Goal: Task Accomplishment & Management: Manage account settings

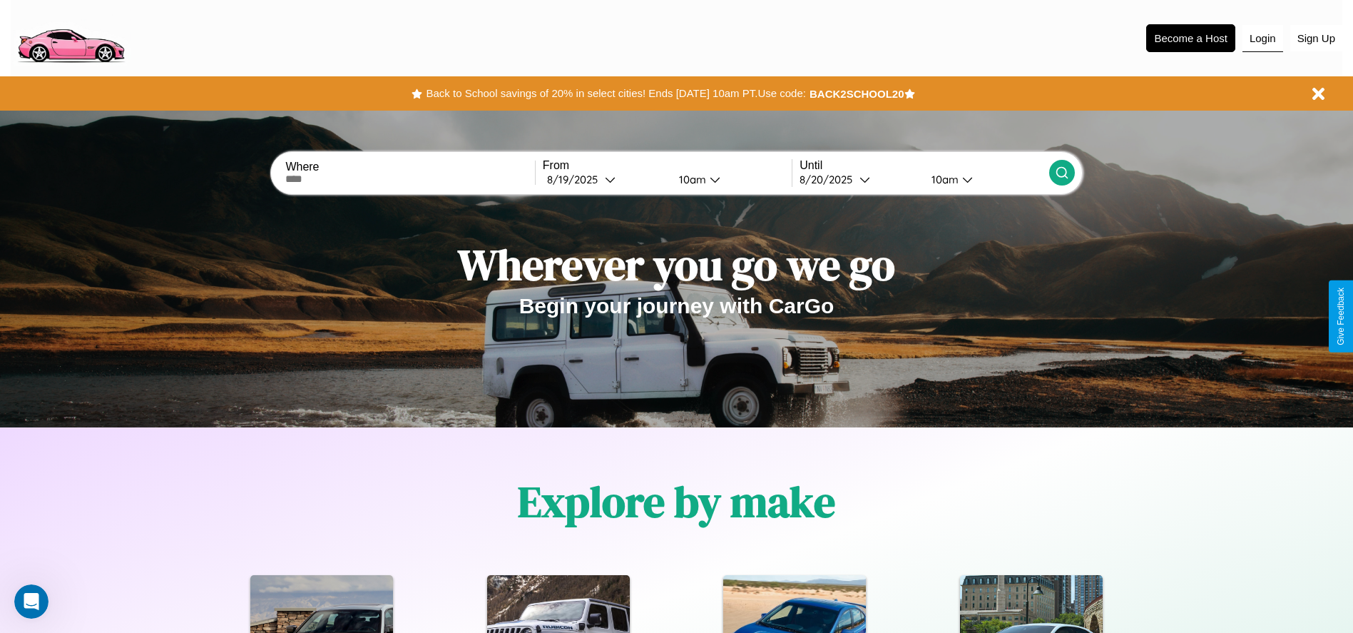
click at [1262, 38] on button "Login" at bounding box center [1263, 38] width 41 height 27
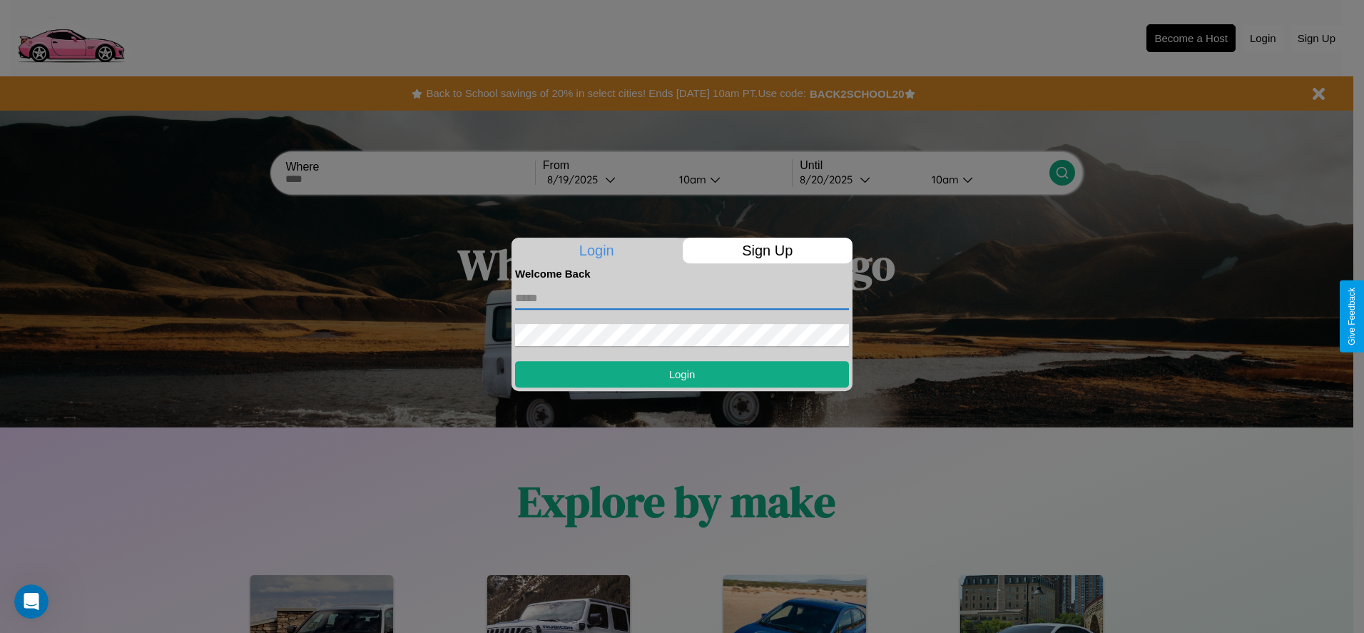
click at [682, 297] on input "text" at bounding box center [682, 298] width 334 height 23
type input "**********"
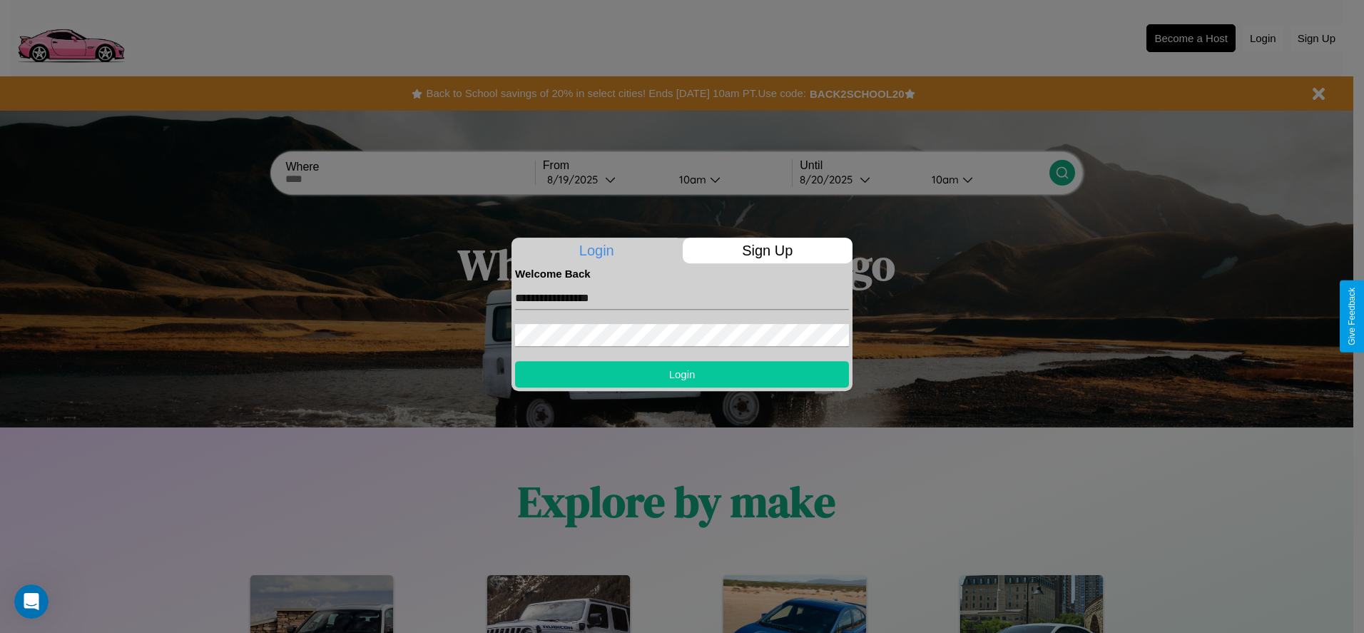
click at [682, 374] on button "Login" at bounding box center [682, 374] width 334 height 26
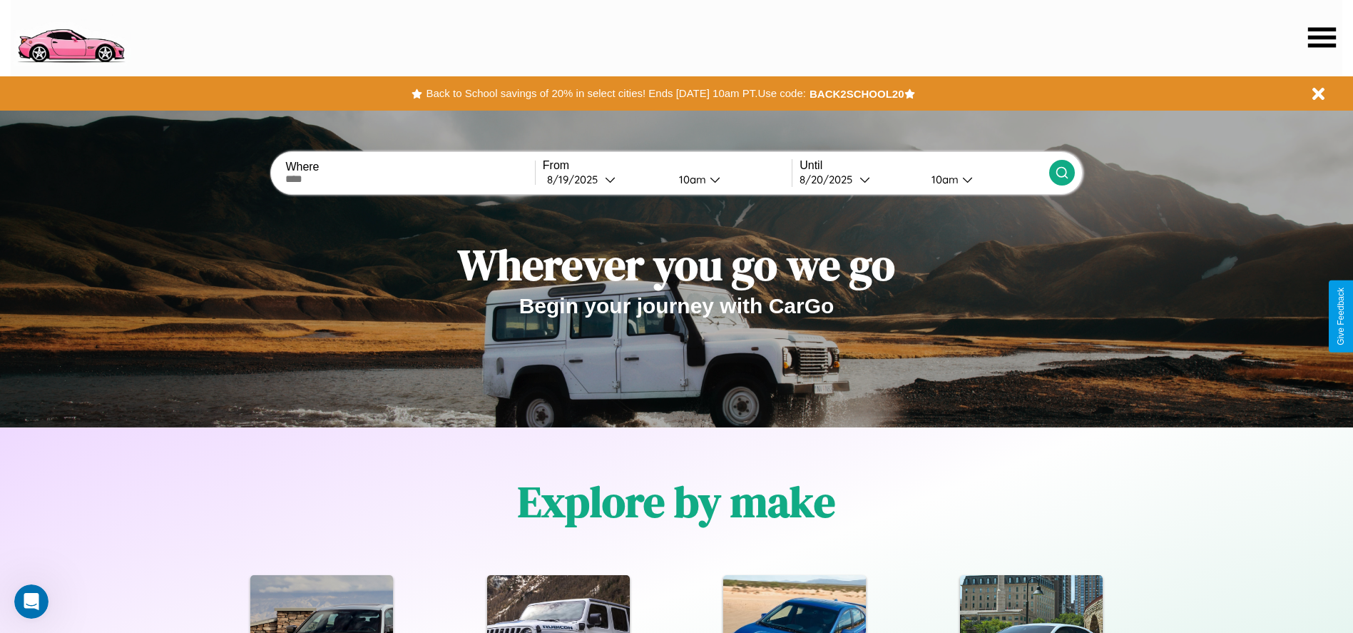
click at [1322, 37] on icon at bounding box center [1322, 37] width 28 height 20
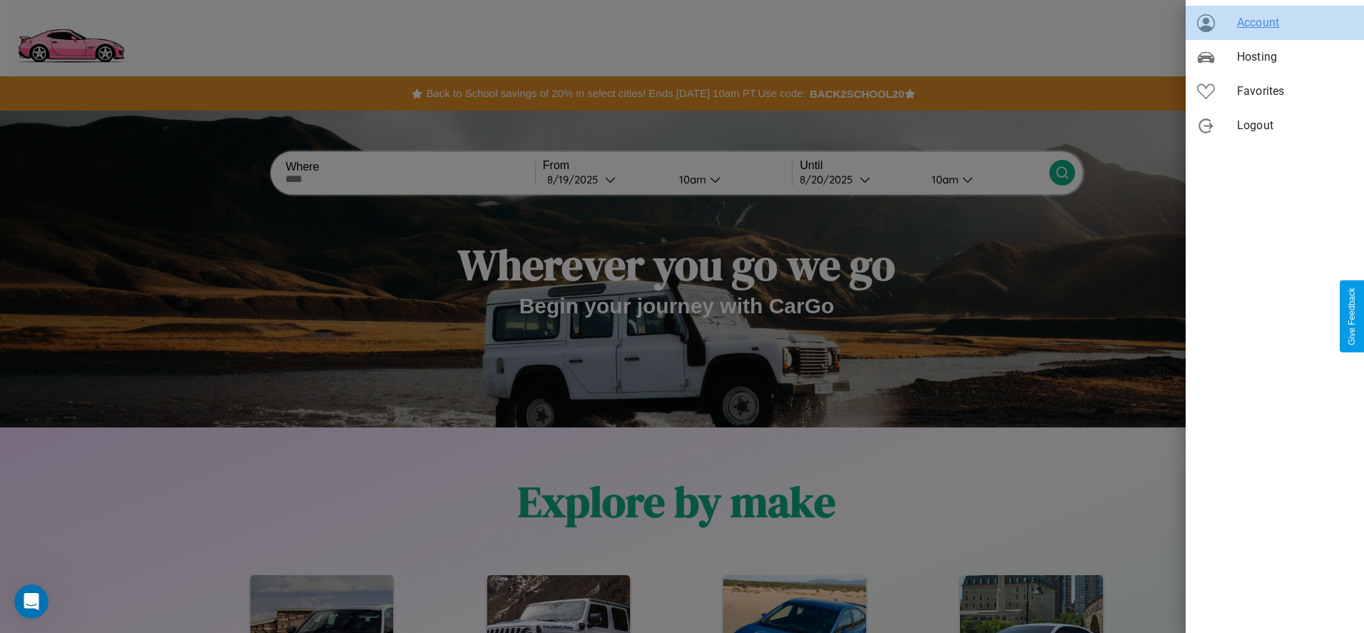
click at [1275, 23] on span "Account" at bounding box center [1295, 22] width 116 height 17
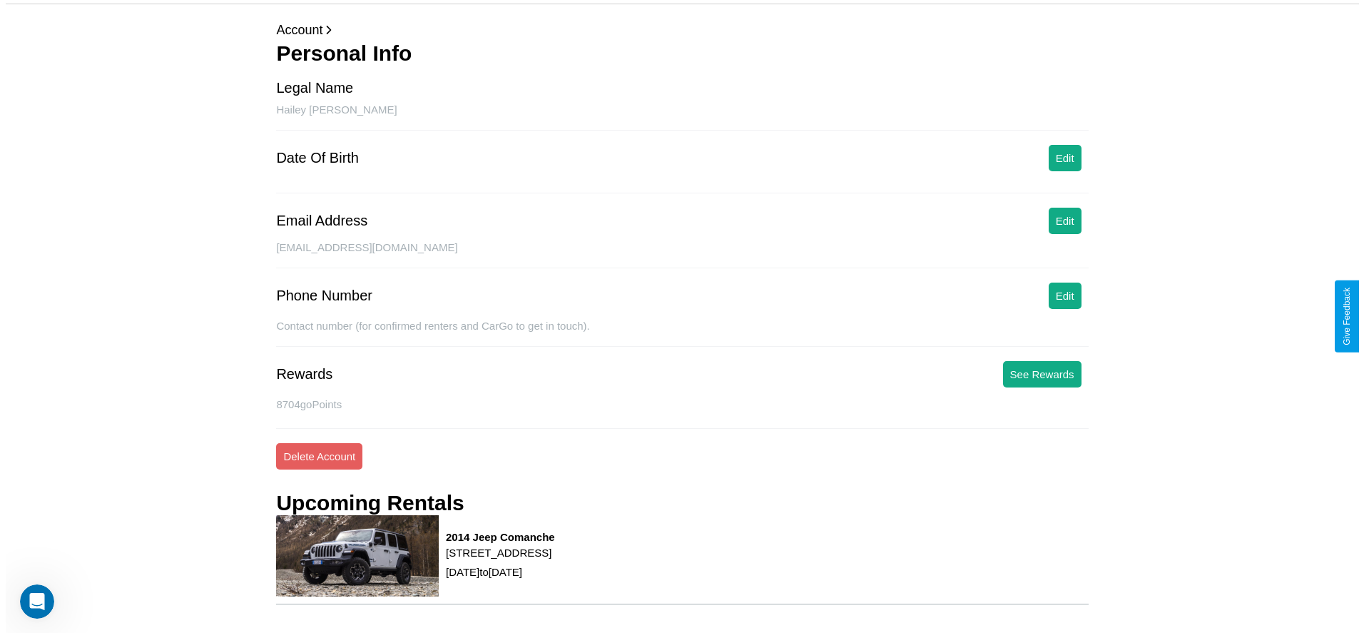
scroll to position [146, 0]
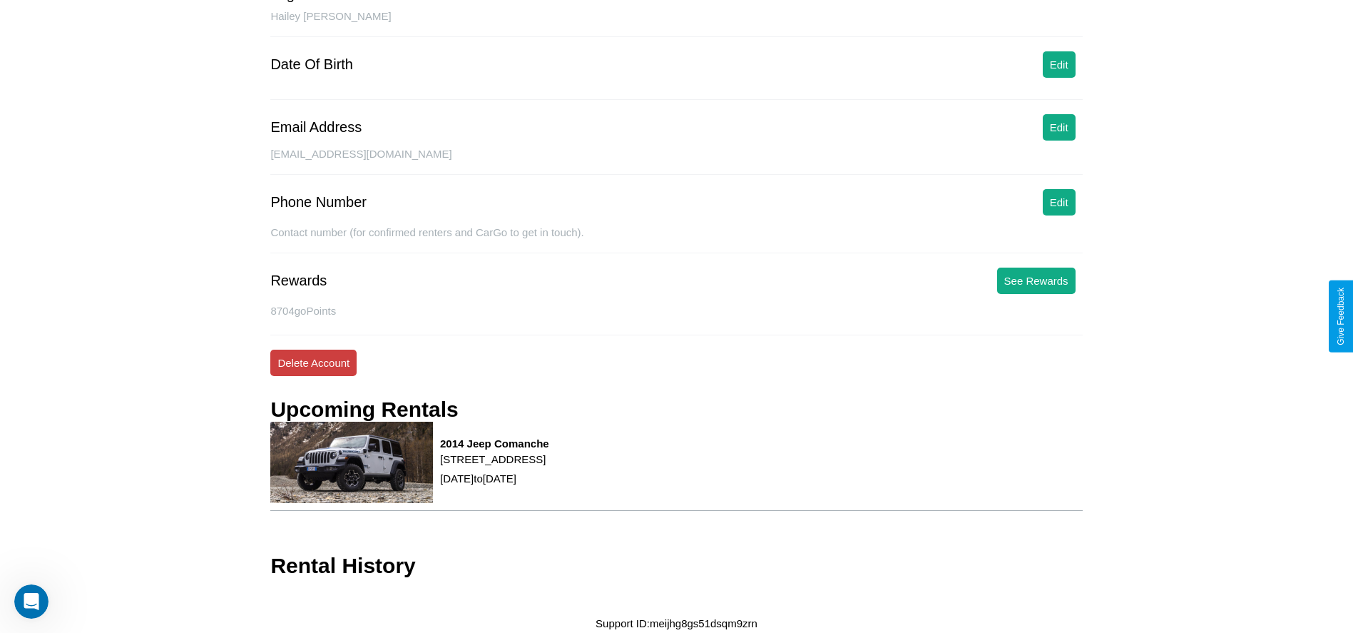
click at [313, 362] on button "Delete Account" at bounding box center [313, 363] width 86 height 26
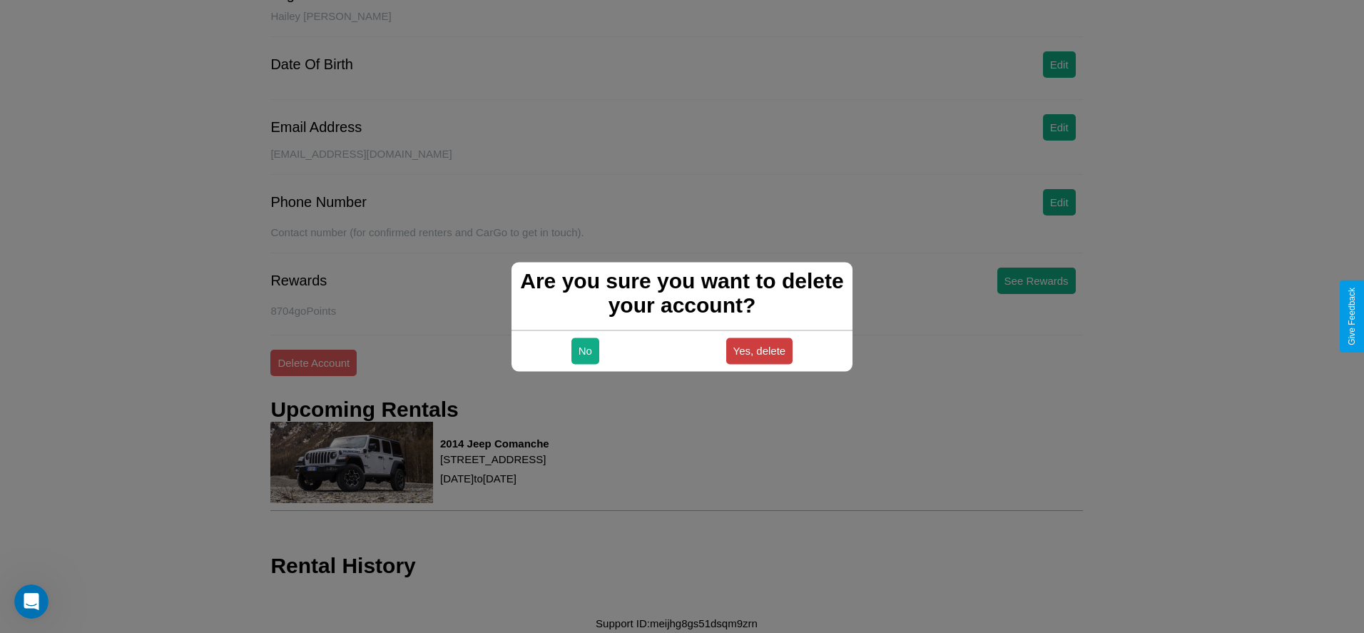
click at [759, 350] on button "Yes, delete" at bounding box center [759, 350] width 67 height 26
